Goal: Information Seeking & Learning: Learn about a topic

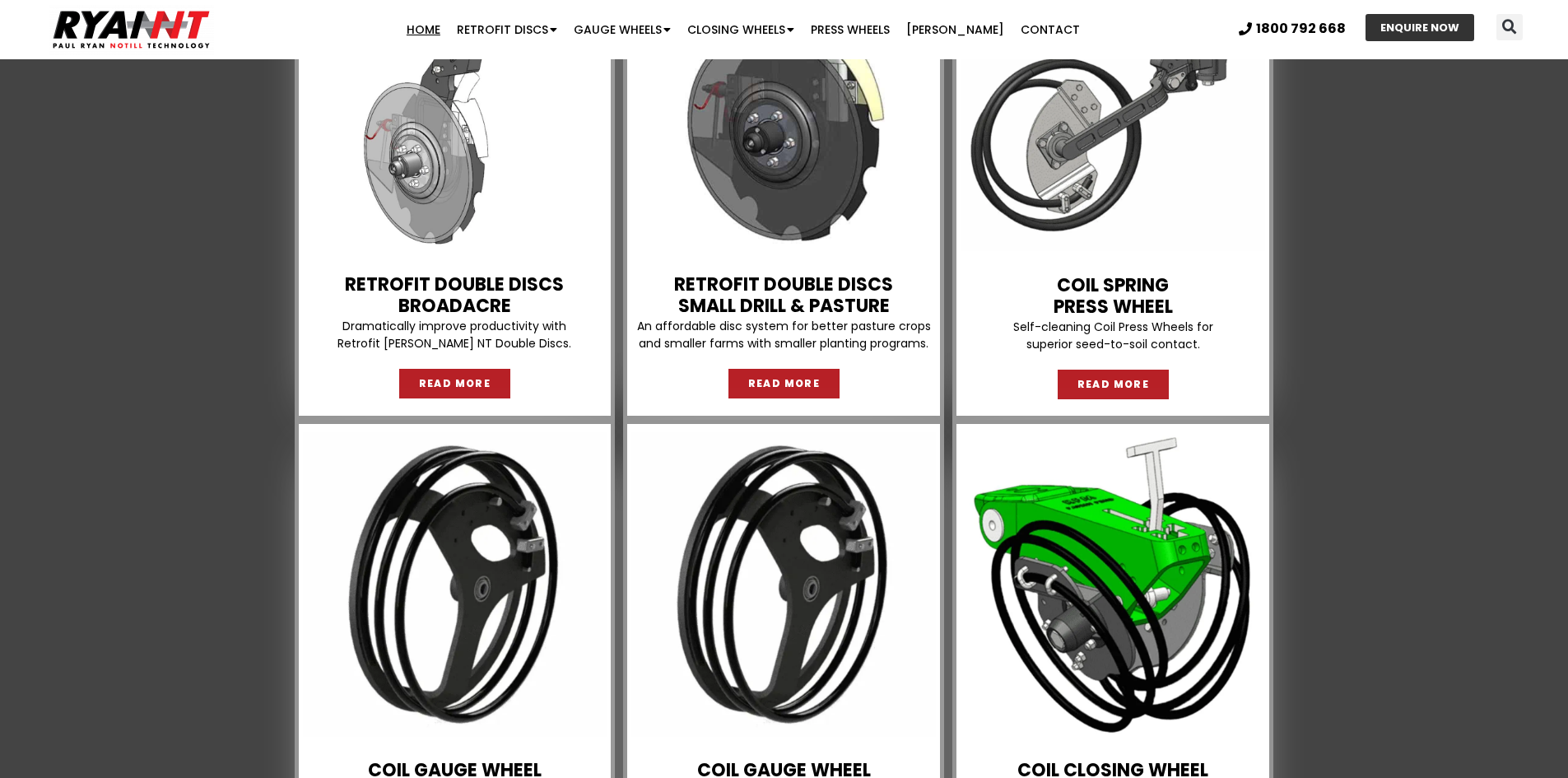
scroll to position [1482, 0]
click at [775, 383] on span "READ MORE" at bounding box center [784, 384] width 72 height 10
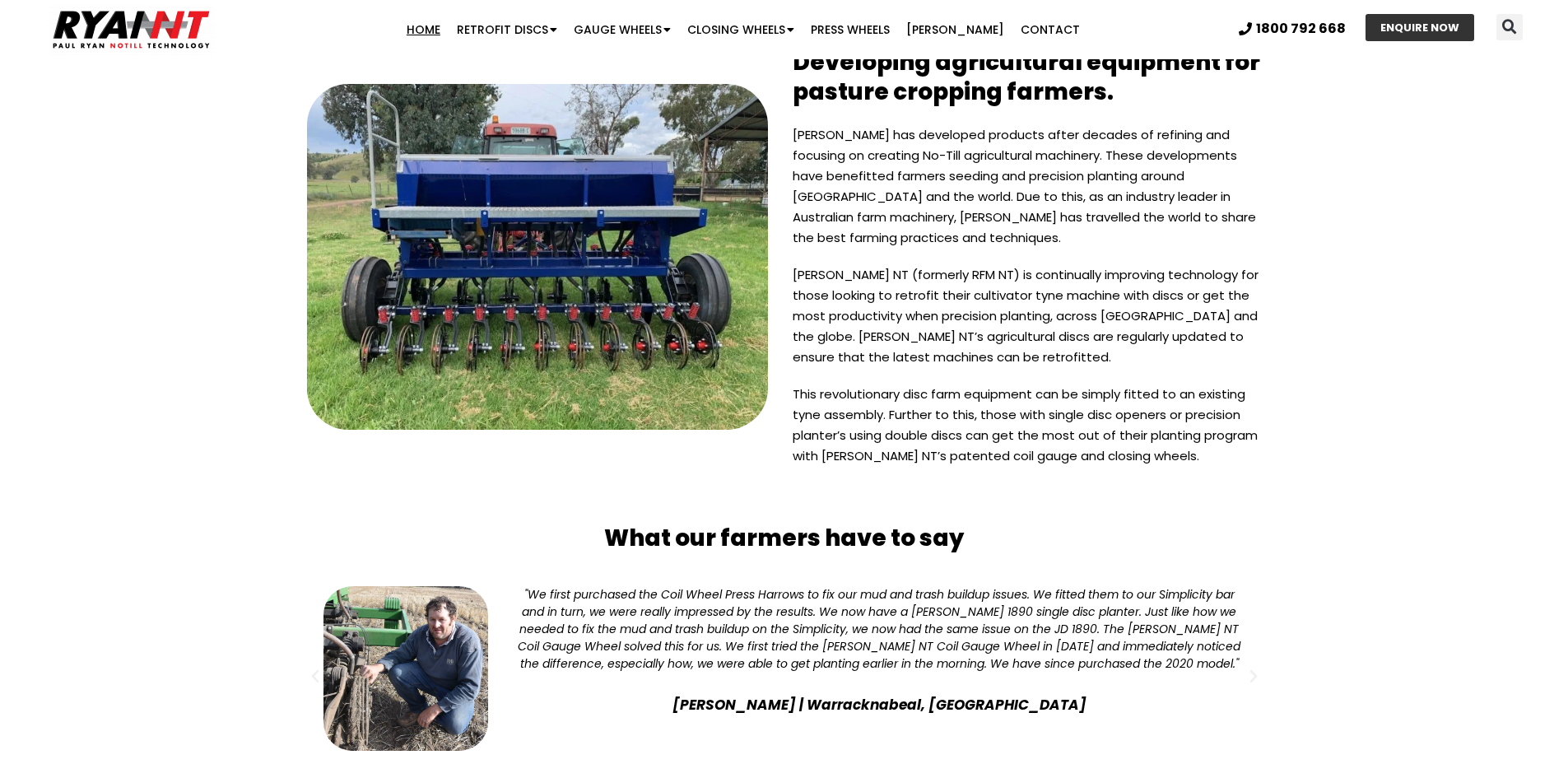
scroll to position [3867, 0]
